Goal: Task Accomplishment & Management: Manage account settings

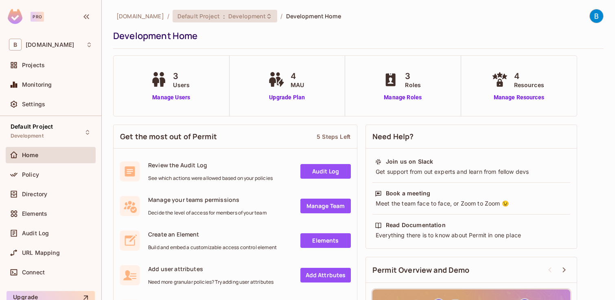
click at [228, 19] on span "Development" at bounding box center [246, 16] width 37 height 8
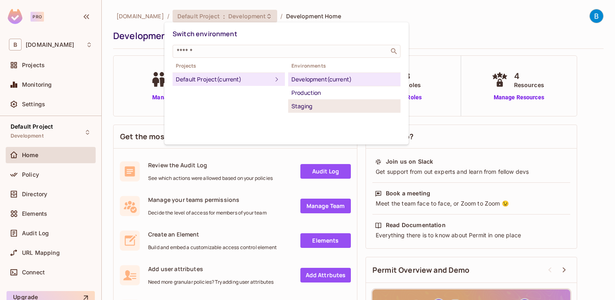
click at [306, 106] on div "Staging" at bounding box center [345, 106] width 106 height 10
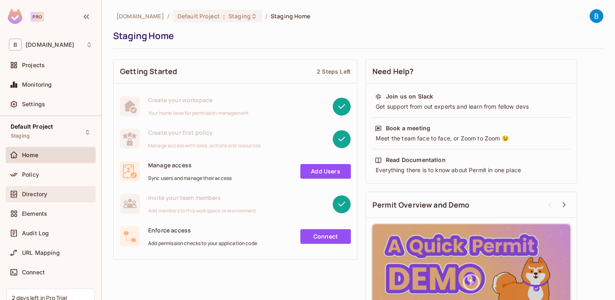
click at [42, 197] on span "Directory" at bounding box center [34, 194] width 25 height 7
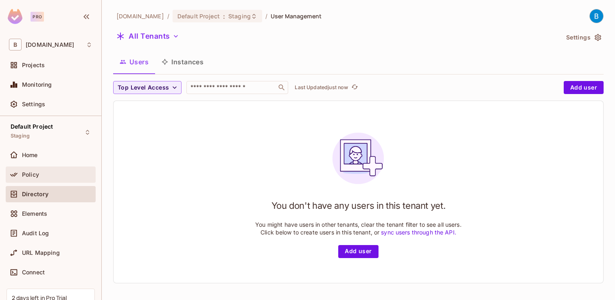
click at [32, 175] on span "Policy" at bounding box center [30, 174] width 17 height 7
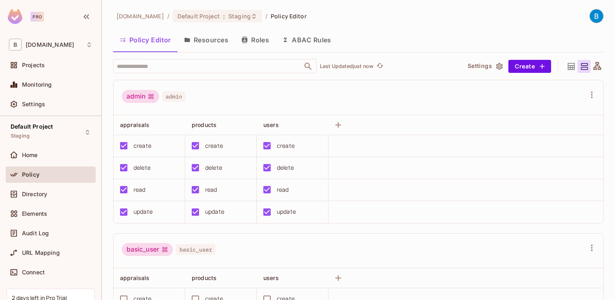
click at [200, 44] on button "Resources" at bounding box center [206, 40] width 57 height 20
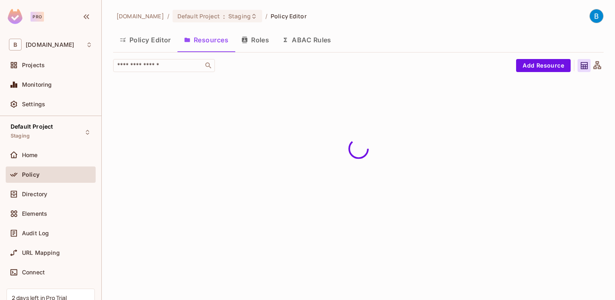
click at [148, 41] on button "Policy Editor" at bounding box center [145, 40] width 64 height 20
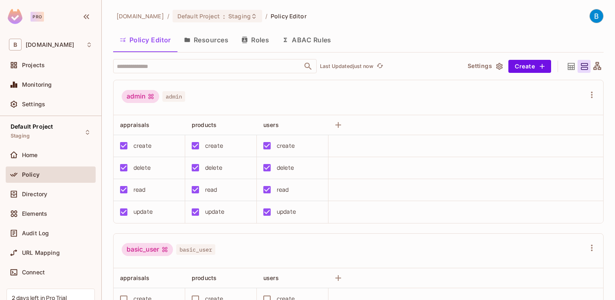
click at [201, 41] on button "Resources" at bounding box center [206, 40] width 57 height 20
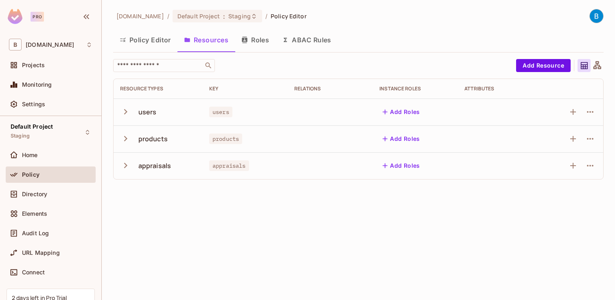
click at [248, 42] on icon "button" at bounding box center [244, 40] width 7 height 7
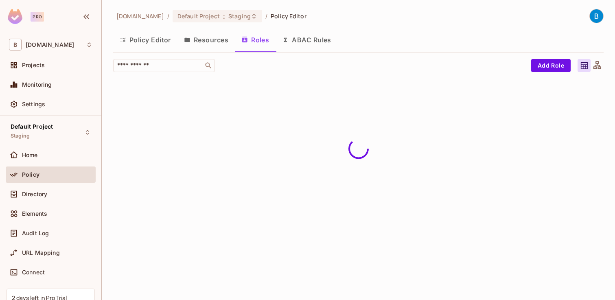
click at [148, 42] on button "Policy Editor" at bounding box center [145, 40] width 64 height 20
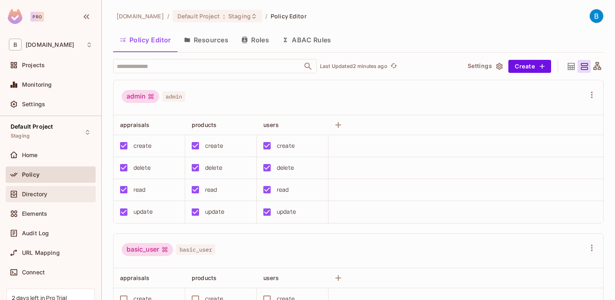
click at [43, 188] on div "Directory" at bounding box center [51, 194] width 90 height 16
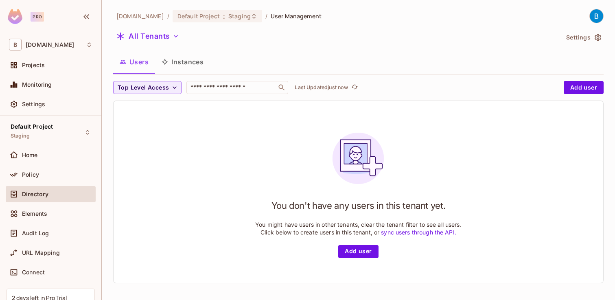
click at [178, 163] on div "You don't have any users in this tenant yet. You might have users in other tena…" at bounding box center [359, 192] width 490 height 182
click at [174, 129] on div "You don't have any users in this tenant yet. You might have users in other tena…" at bounding box center [359, 192] width 490 height 182
click at [171, 128] on div "You don't have any users in this tenant yet. You might have users in other tena…" at bounding box center [359, 192] width 490 height 182
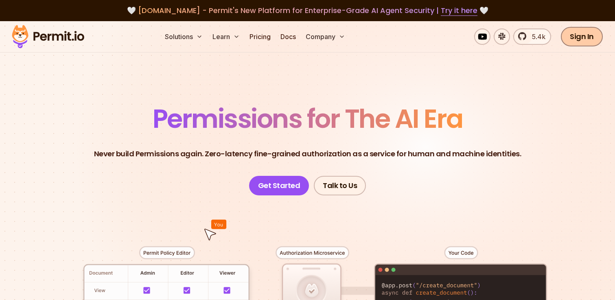
click at [581, 33] on link "Sign In" at bounding box center [582, 37] width 42 height 20
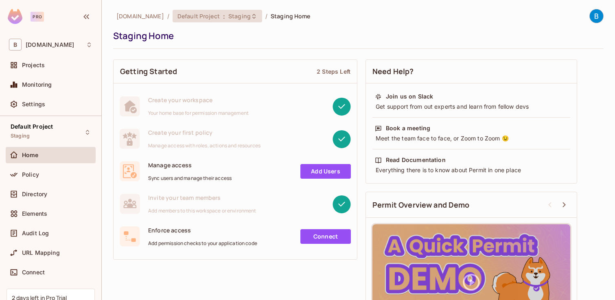
click at [195, 15] on span "Default Project" at bounding box center [199, 16] width 42 height 8
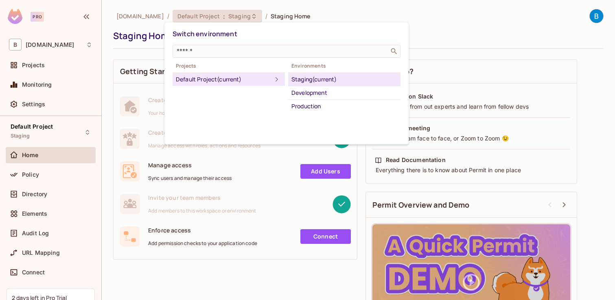
click at [195, 15] on div at bounding box center [307, 150] width 615 height 300
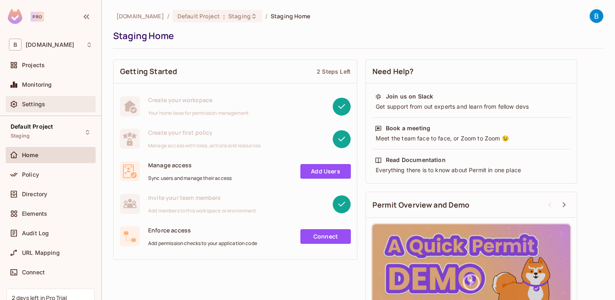
click at [51, 108] on div "Settings" at bounding box center [50, 104] width 83 height 10
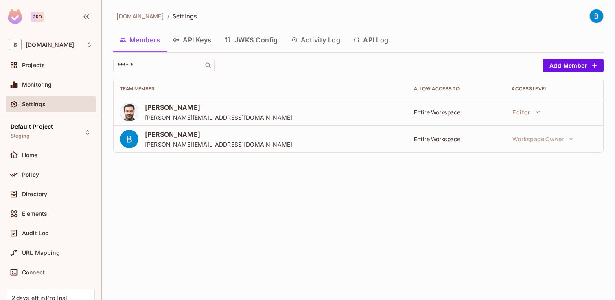
click at [192, 44] on button "API Keys" at bounding box center [193, 40] width 52 height 20
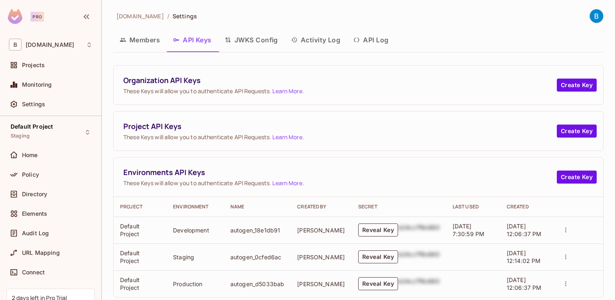
scroll to position [15, 0]
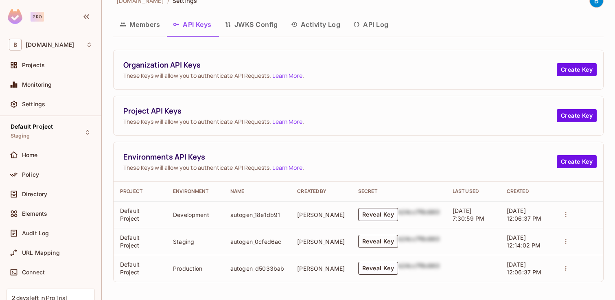
click at [375, 242] on button "Reveal Key" at bounding box center [378, 241] width 40 height 13
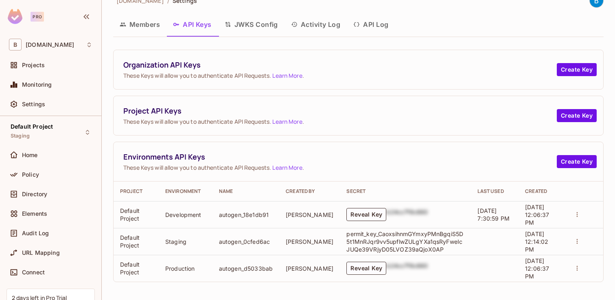
click at [382, 242] on p "permit_key_CaoxsihnmGYmxyPMnBgqiS5D5t1MnRJqr9vv5upflwZULgYXa1qsRyFweIcJUQe39VRj…" at bounding box center [405, 241] width 118 height 23
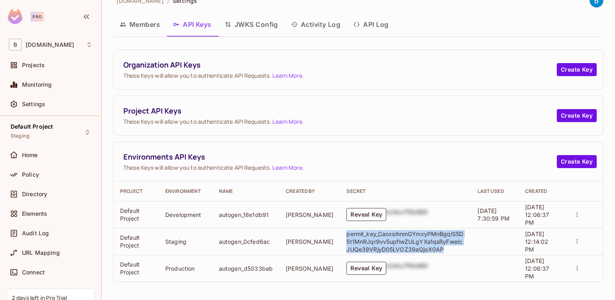
click at [382, 242] on p "permit_key_CaoxsihnmGYmxyPMnBgqiS5D5t1MnRJqr9vv5upflwZULgYXa1qsRyFweIcJUQe39VRj…" at bounding box center [405, 241] width 118 height 23
copy p "permit_key_CaoxsihnmGYmxyPMnBgqiS5D5t1MnRJqr9vv5upflwZULgYXa1qsRyFweIcJUQe39VRj…"
click at [577, 242] on icon "actions" at bounding box center [577, 241] width 7 height 7
click at [577, 242] on div at bounding box center [307, 150] width 615 height 300
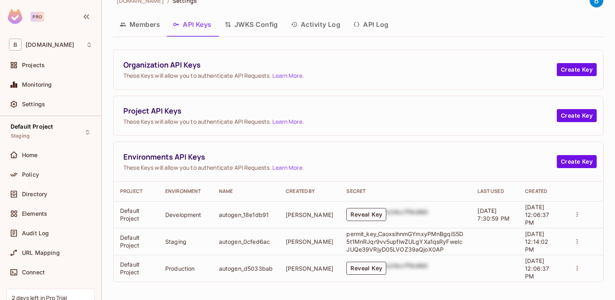
click at [144, 240] on td "Default Project" at bounding box center [136, 241] width 45 height 27
click at [175, 241] on td "Staging" at bounding box center [186, 241] width 54 height 27
